Goal: Obtain resource: Download file/media

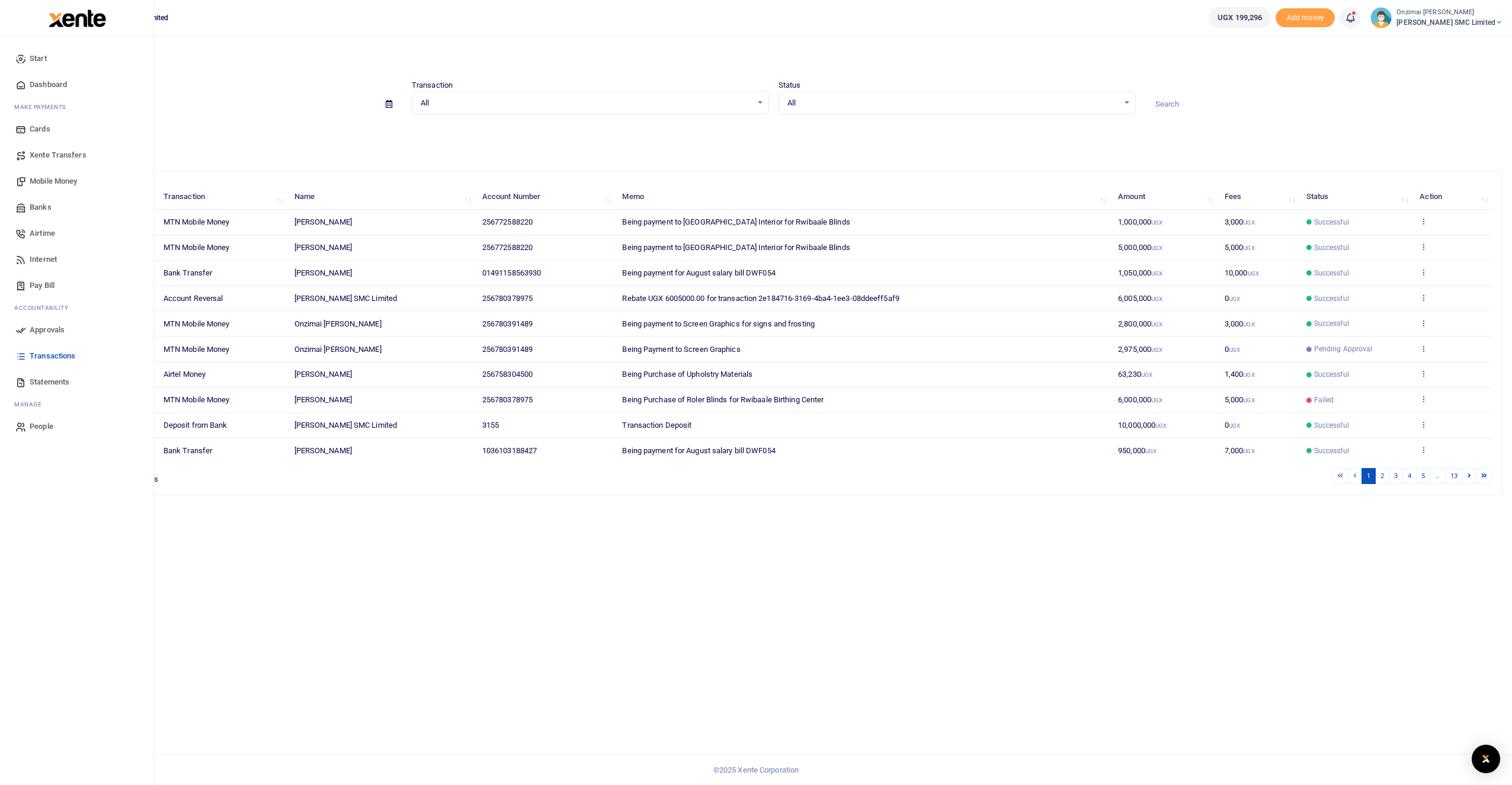
click at [51, 357] on span "Transactions" at bounding box center [52, 356] width 46 height 12
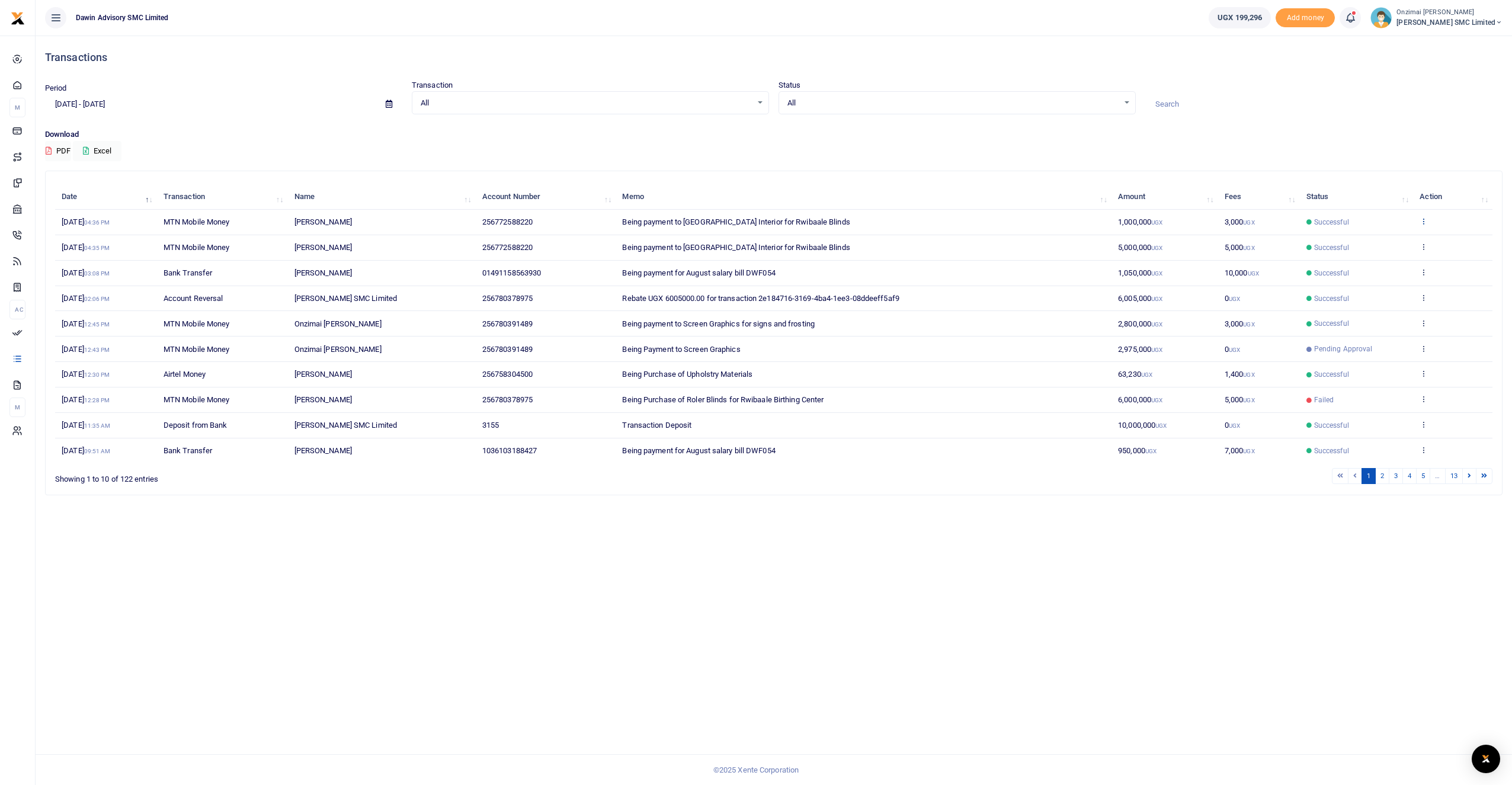
click at [1425, 221] on icon at bounding box center [1424, 221] width 8 height 8
click at [1402, 240] on link "View details" at bounding box center [1381, 242] width 94 height 17
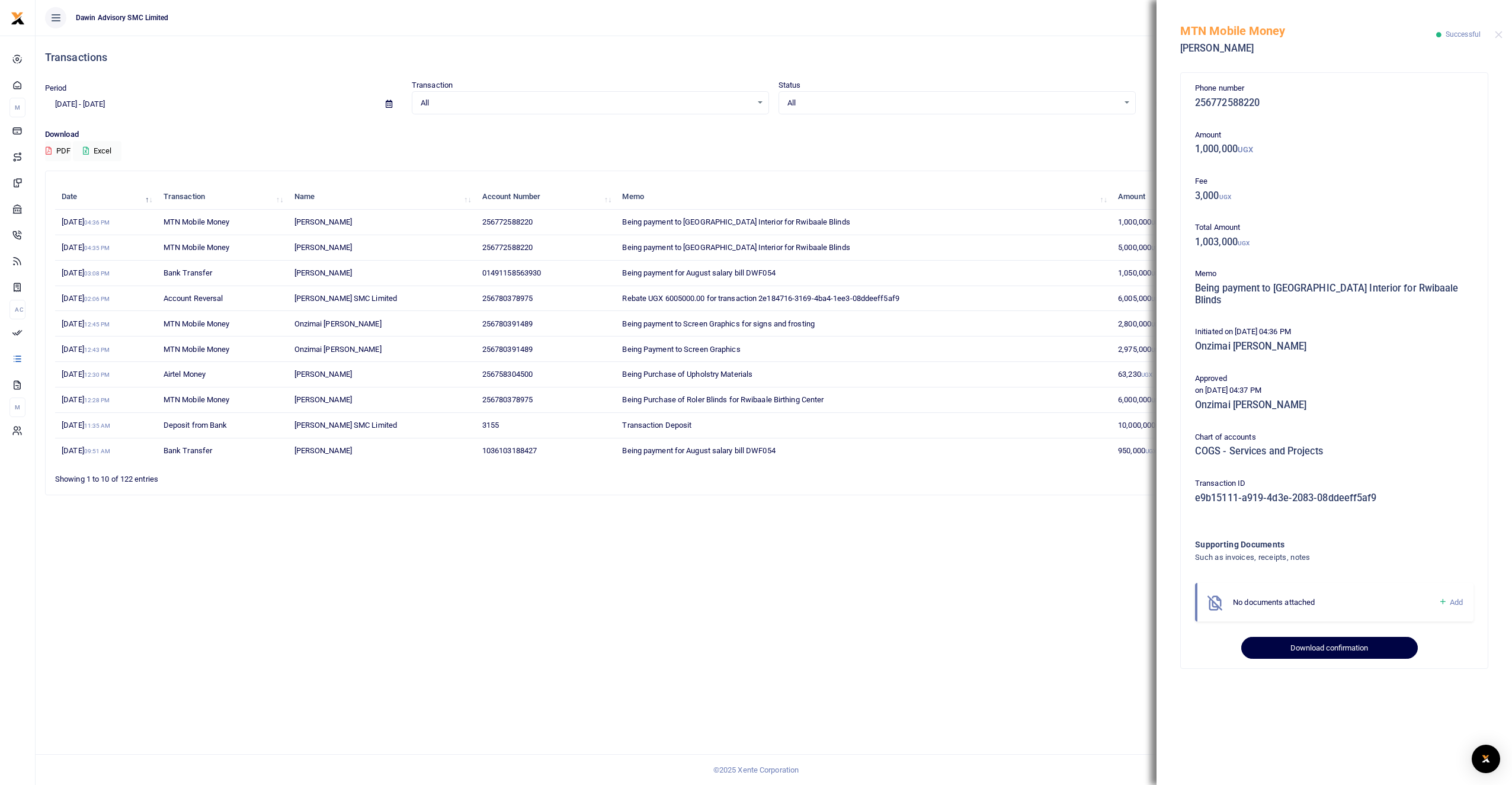
click at [1323, 637] on button "Download confirmation" at bounding box center [1330, 648] width 176 height 22
click at [1498, 31] on button "Close" at bounding box center [1499, 35] width 8 height 8
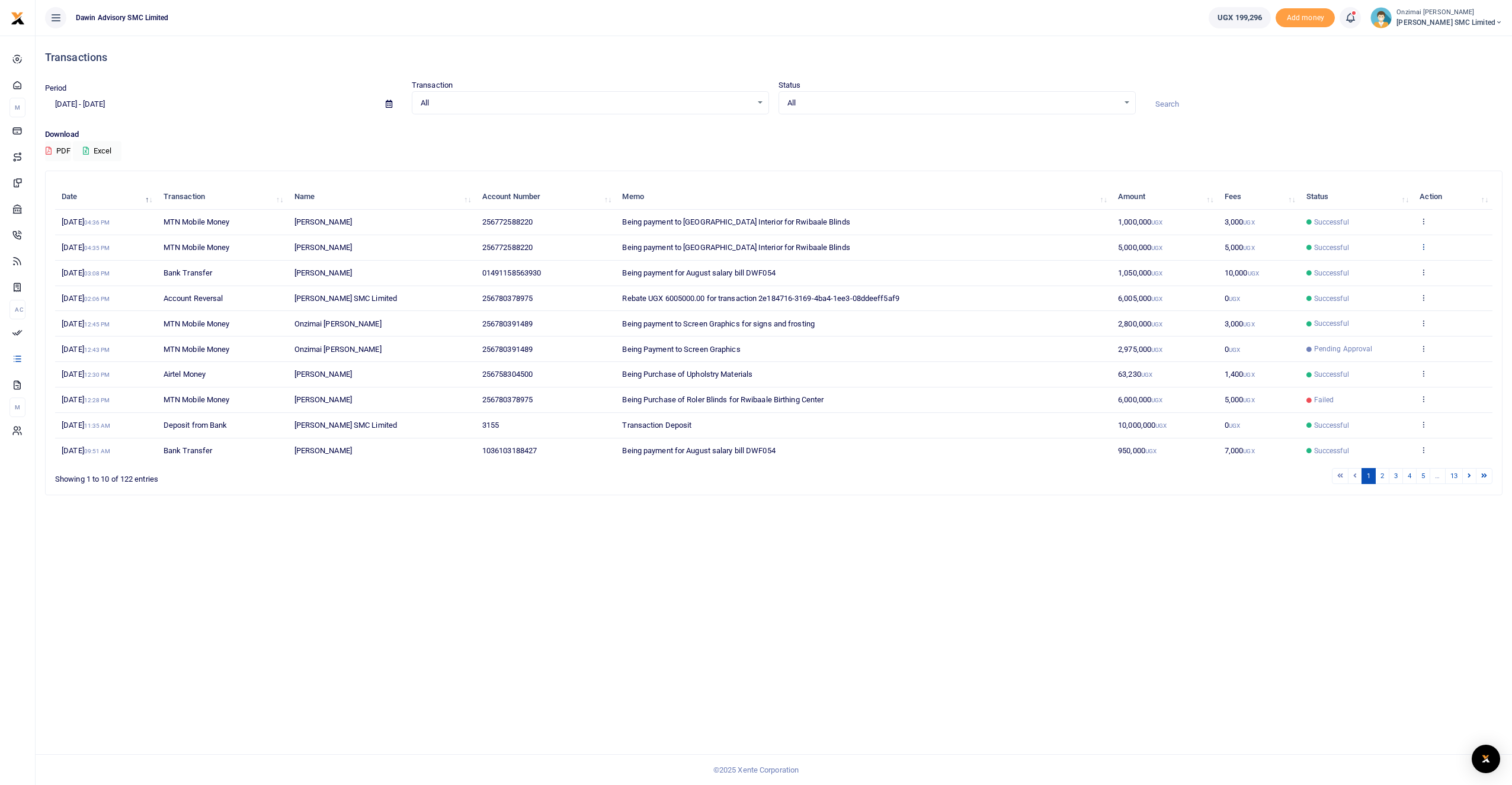
click at [1427, 247] on icon at bounding box center [1424, 246] width 8 height 8
click at [1401, 265] on link "View details" at bounding box center [1381, 267] width 94 height 17
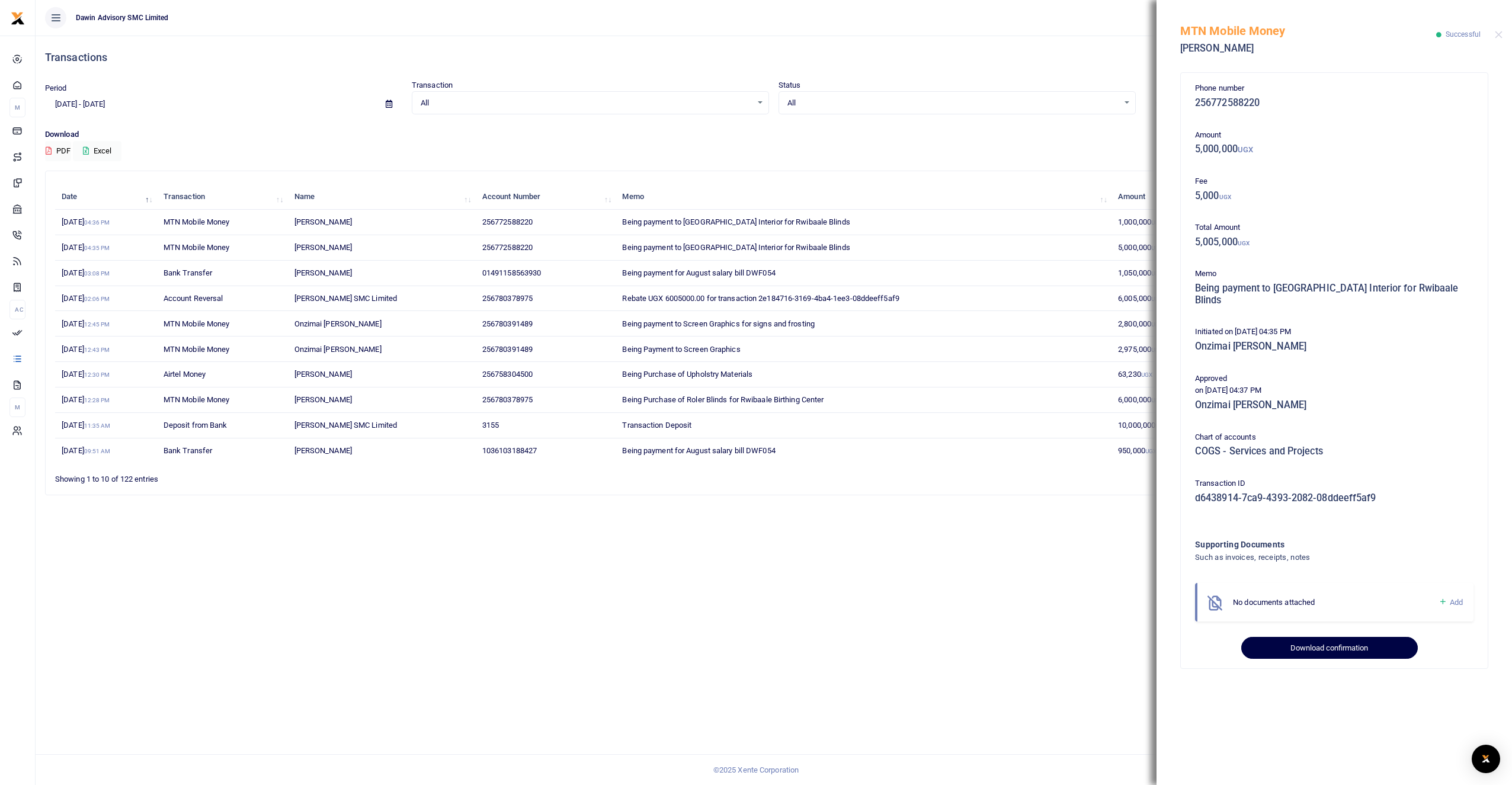
click at [1315, 638] on button "Download confirmation" at bounding box center [1330, 648] width 176 height 22
